Goal: Task Accomplishment & Management: Use online tool/utility

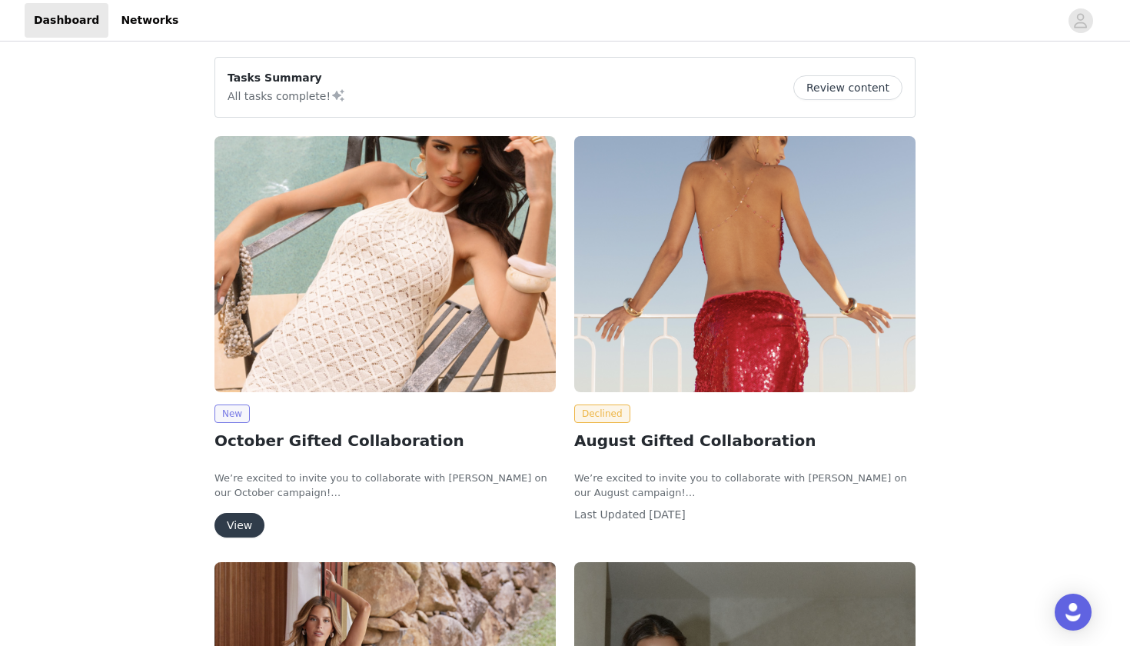
click at [238, 411] on span "New" at bounding box center [232, 413] width 35 height 18
click at [237, 537] on button "View" at bounding box center [240, 525] width 50 height 25
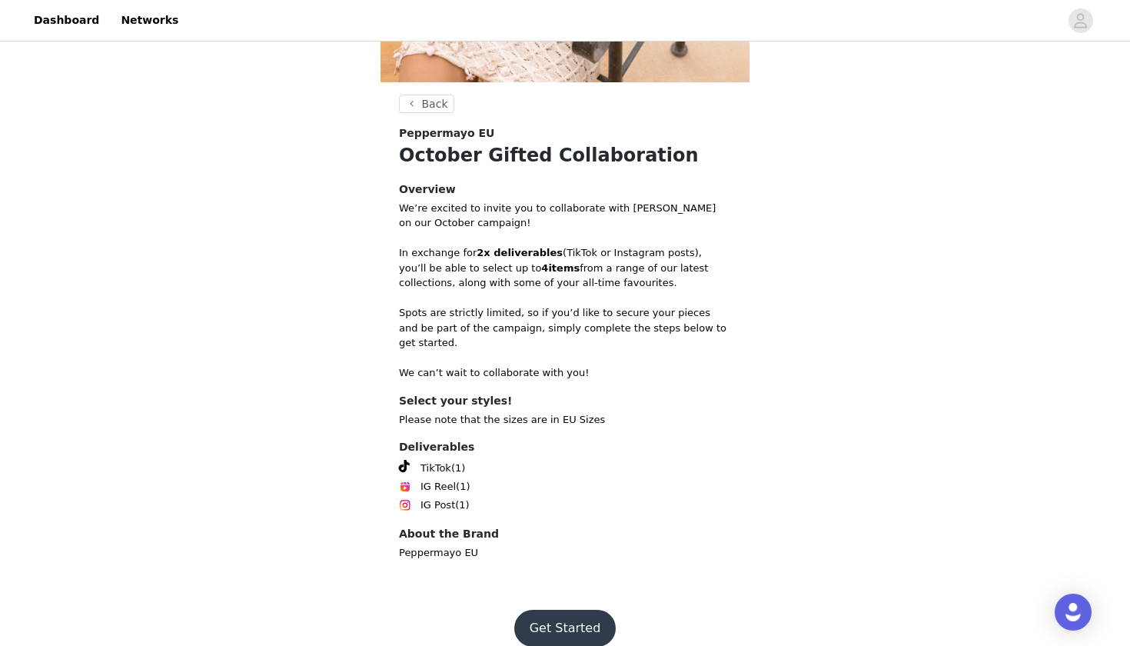
scroll to position [363, 0]
click at [568, 610] on button "Get Started" at bounding box center [565, 628] width 102 height 37
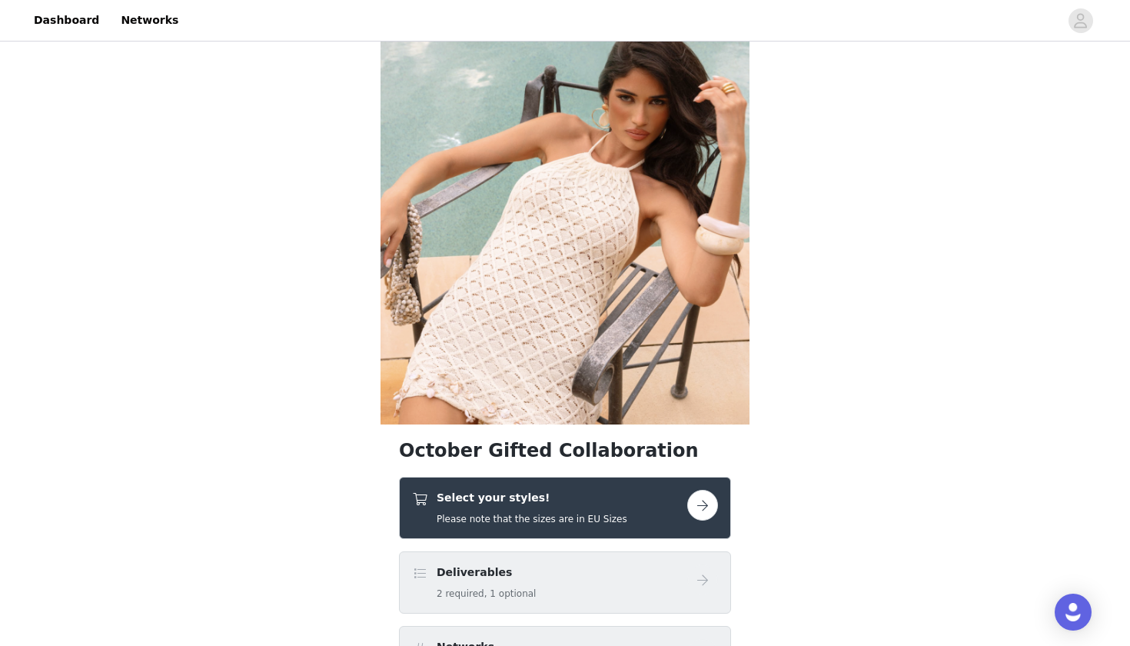
scroll to position [30, 0]
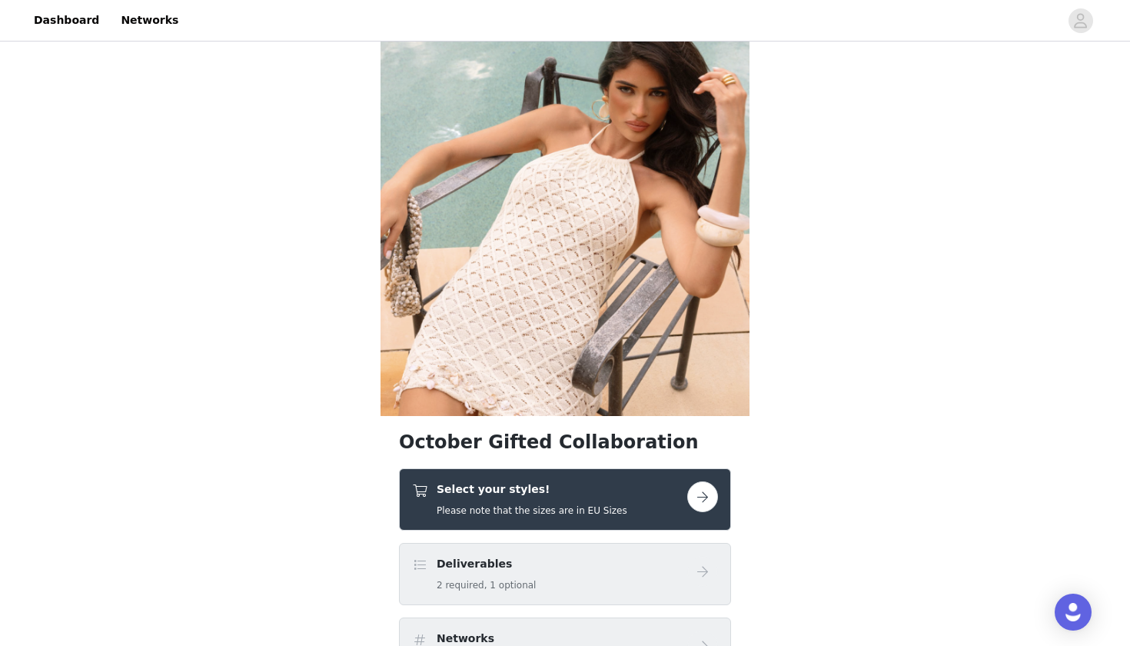
click at [711, 494] on button "button" at bounding box center [702, 496] width 31 height 31
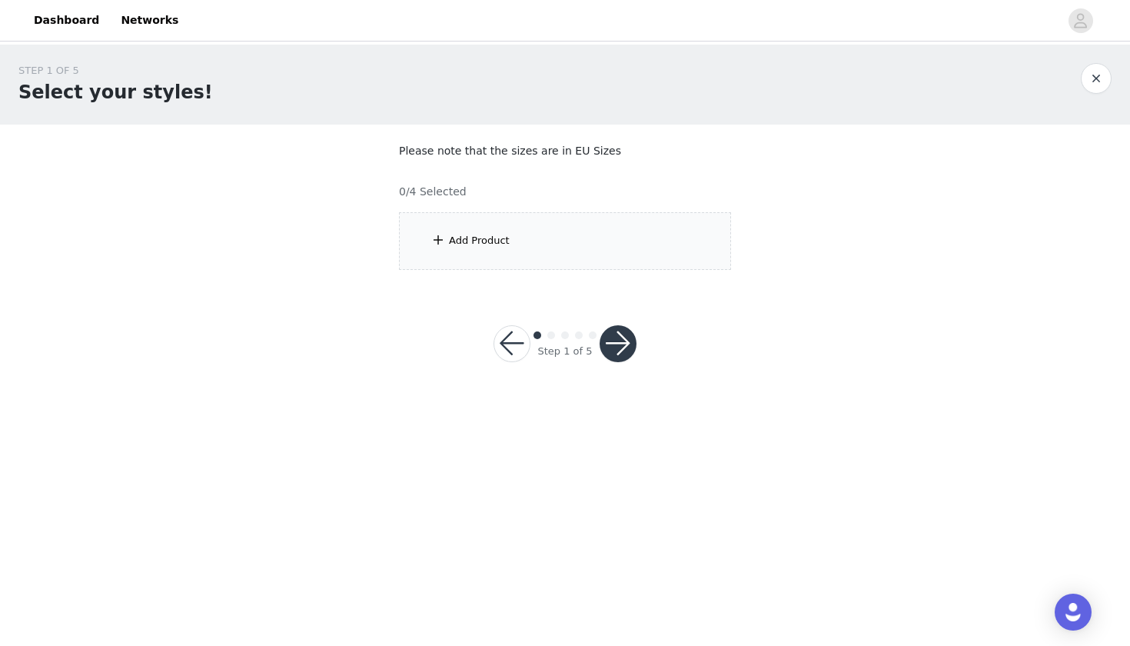
click at [528, 234] on div "Add Product" at bounding box center [565, 241] width 332 height 58
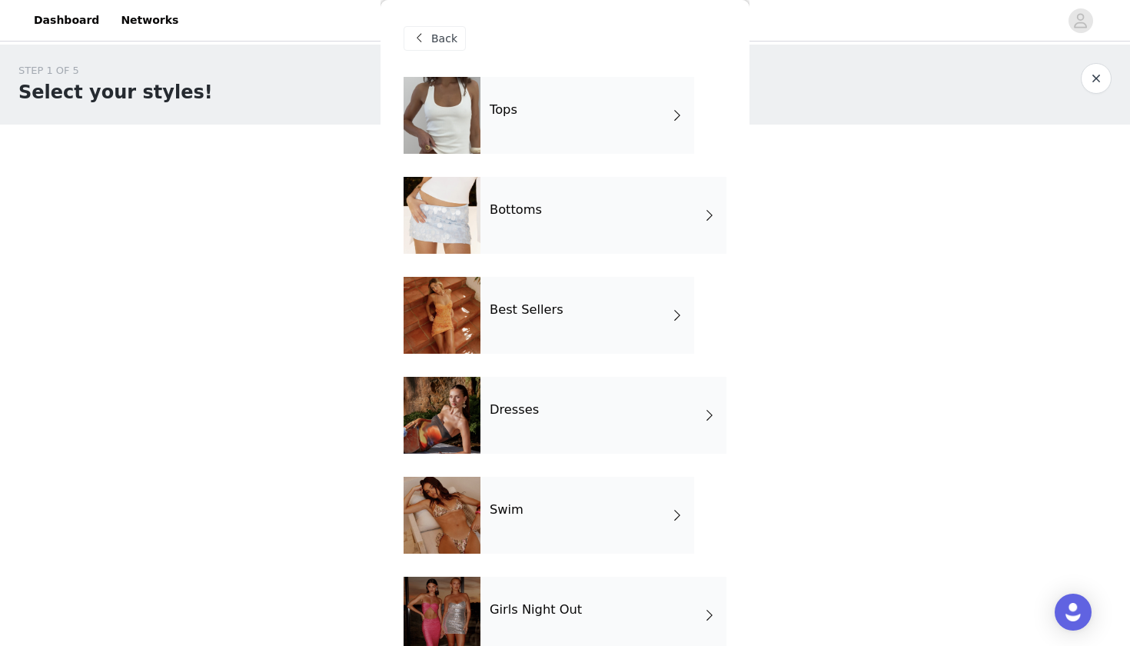
click at [527, 235] on div "Bottoms" at bounding box center [604, 215] width 246 height 77
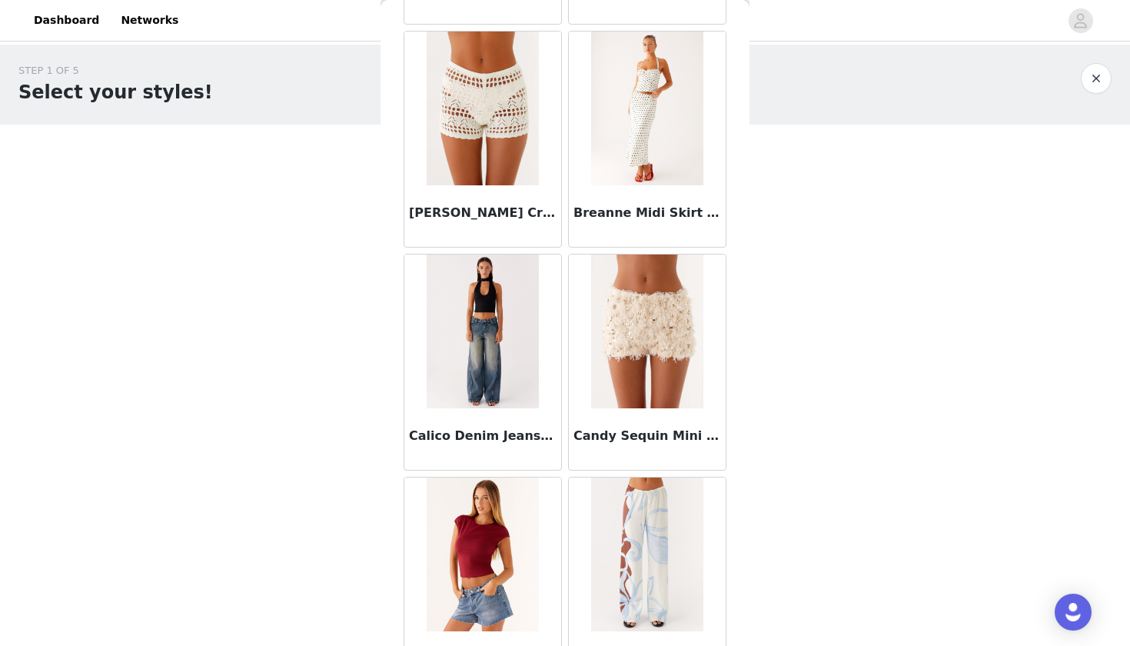
scroll to position [276, 0]
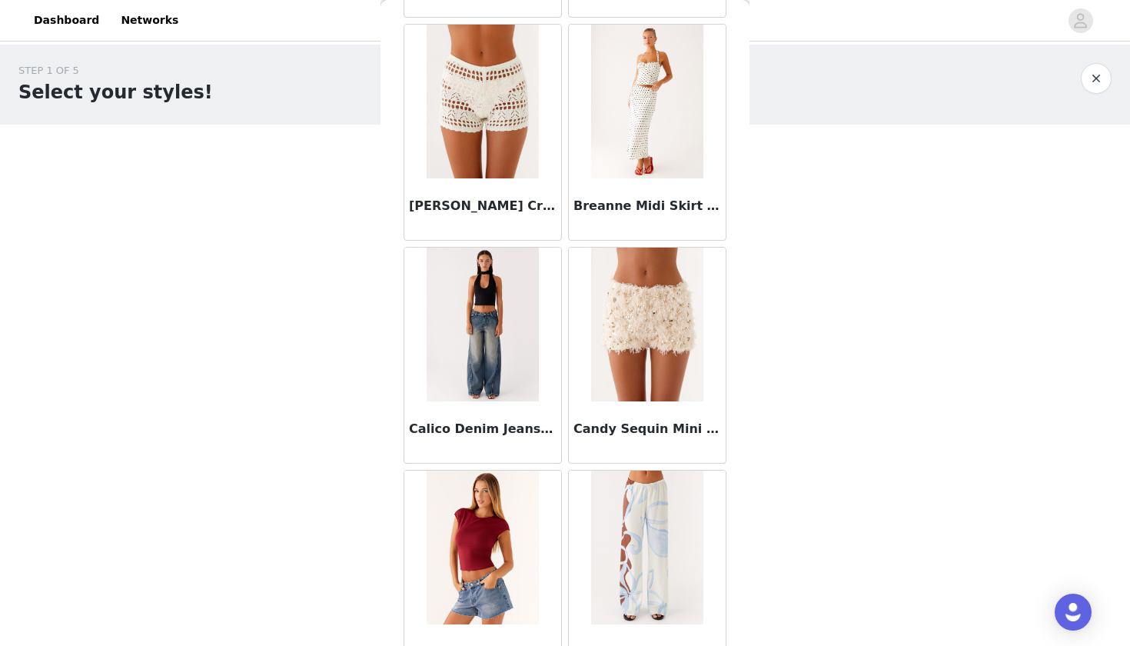
click at [626, 373] on img at bounding box center [646, 325] width 111 height 154
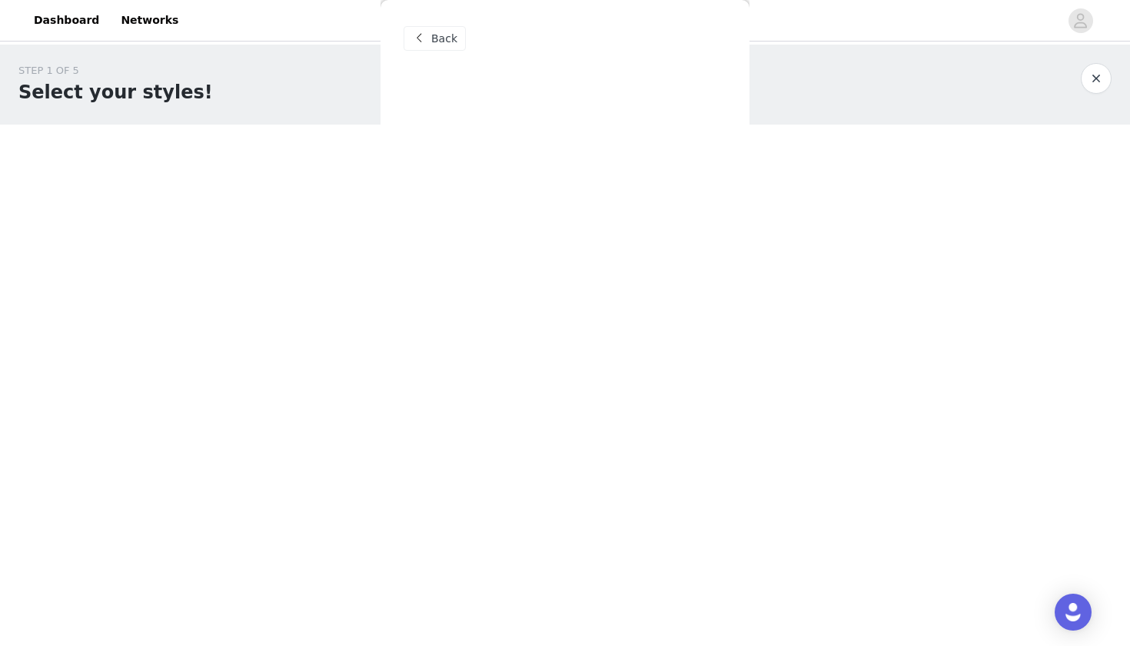
scroll to position [0, 0]
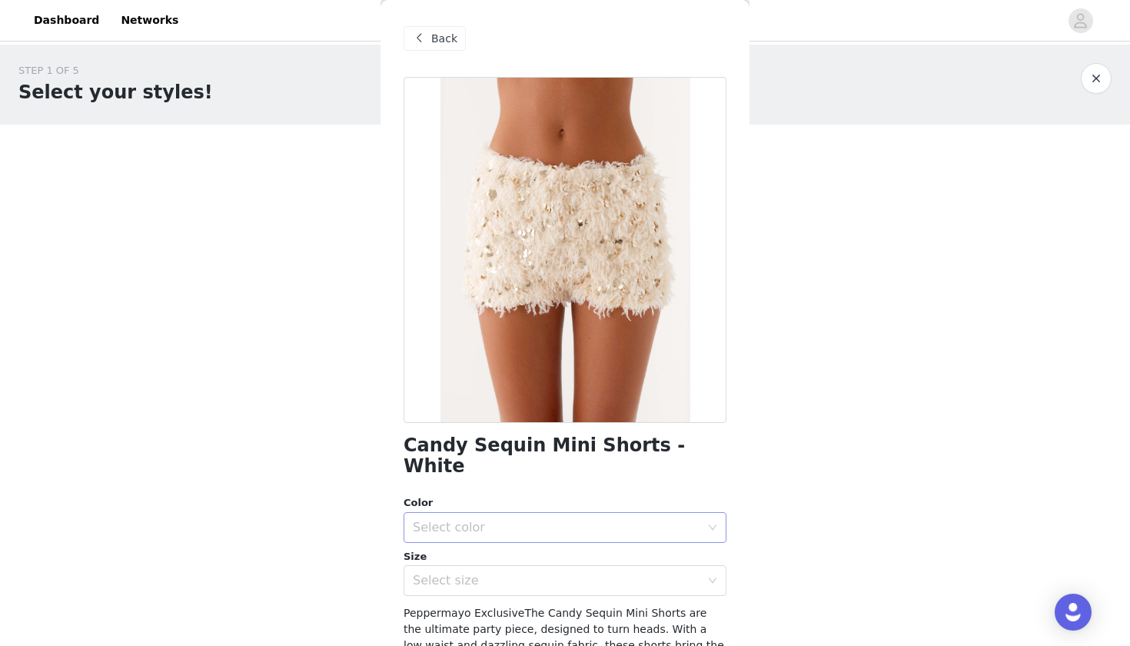
click at [539, 520] on div "Select color" at bounding box center [557, 527] width 288 height 15
click at [516, 540] on li "White" at bounding box center [565, 539] width 323 height 25
click at [503, 568] on div "Select size" at bounding box center [560, 580] width 294 height 29
click at [539, 568] on div "Select size" at bounding box center [560, 580] width 294 height 29
click at [893, 456] on body "Dashboard Networks STEP 1 OF 5 Select your styles! Please note that the sizes a…" at bounding box center [565, 323] width 1130 height 646
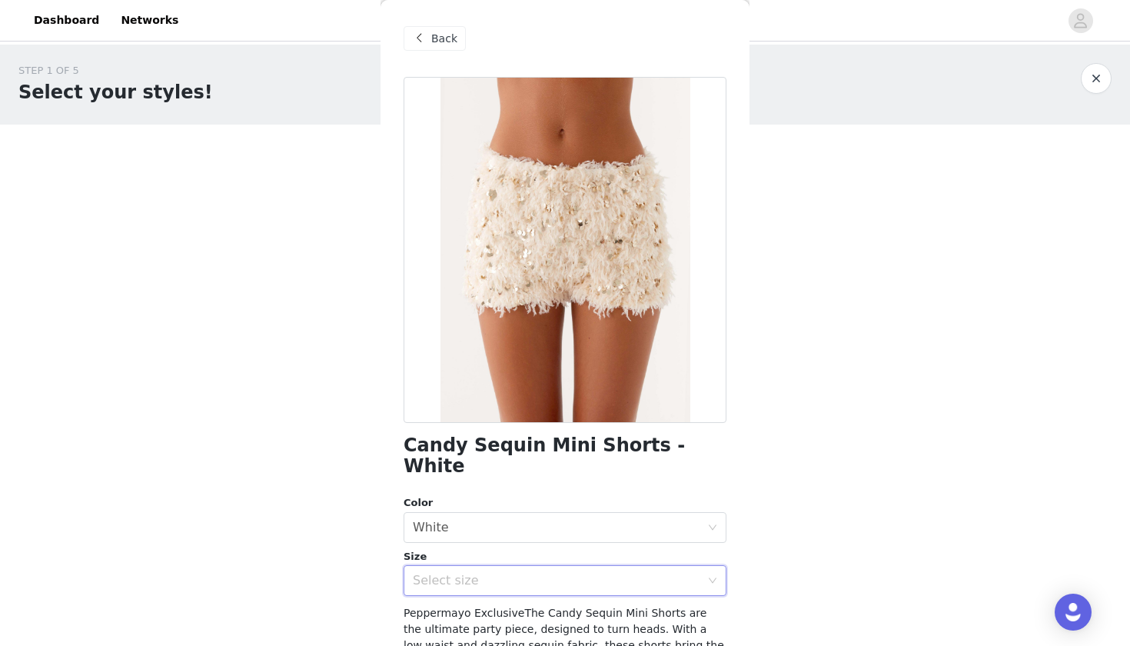
click at [717, 565] on div "Select size" at bounding box center [565, 580] width 323 height 31
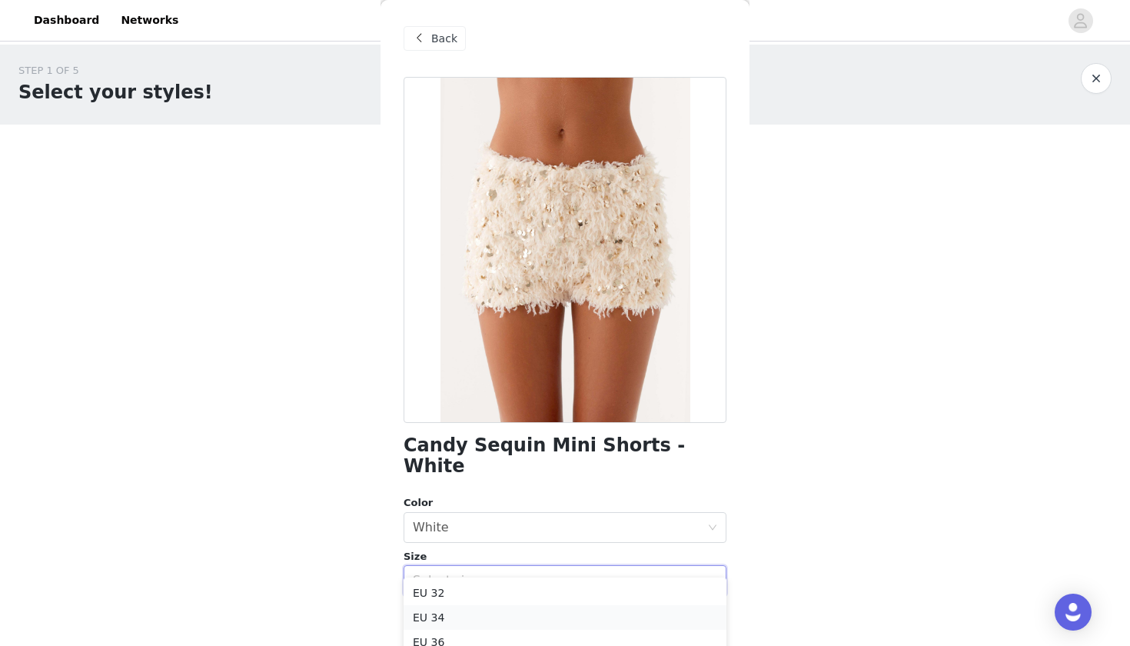
click at [630, 614] on li "EU 34" at bounding box center [565, 617] width 323 height 25
